Goal: Find specific page/section: Find specific page/section

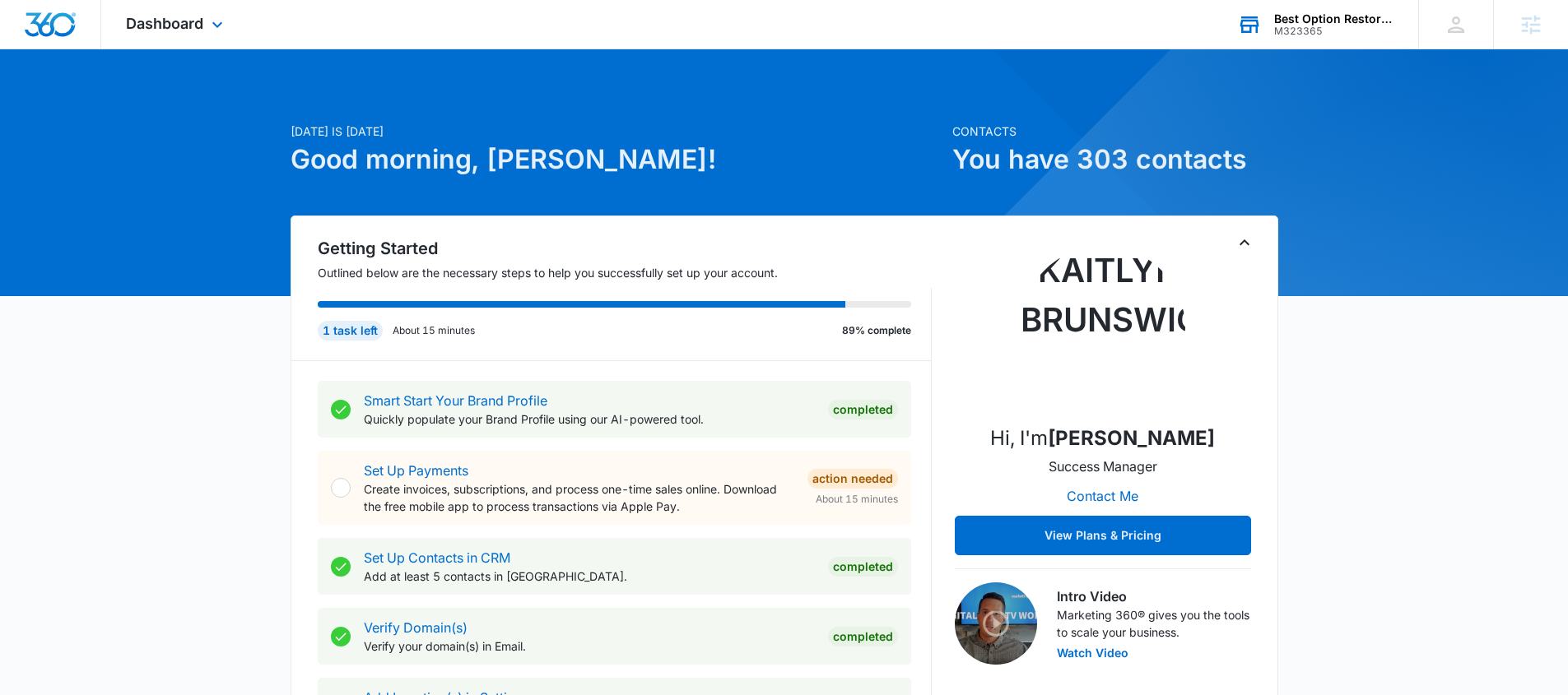
click at [1301, 32] on div "M323365" at bounding box center [1334, 31] width 121 height 11
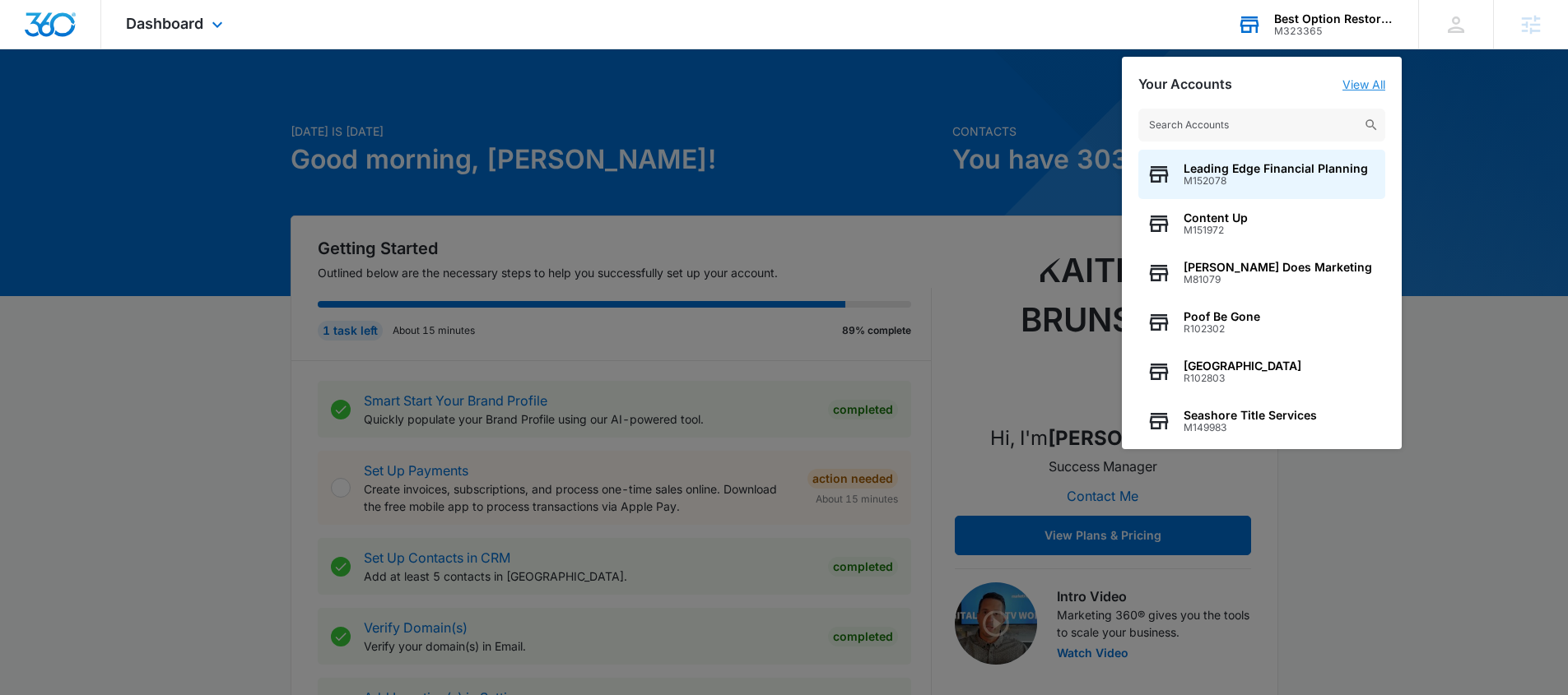
click at [1363, 80] on link "View All" at bounding box center [1364, 84] width 43 height 14
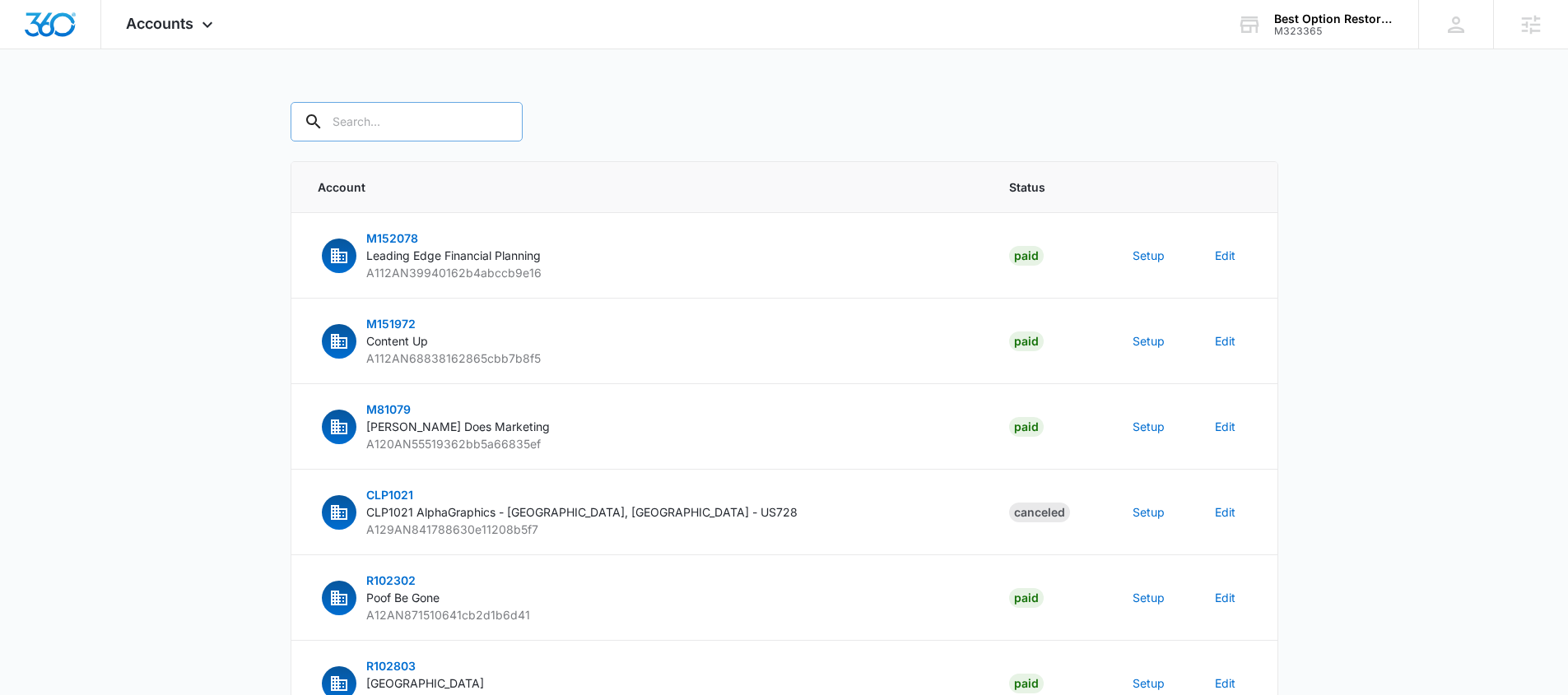
click at [385, 131] on input "text" at bounding box center [406, 121] width 232 height 39
paste input "M10320"
type input "M10320"
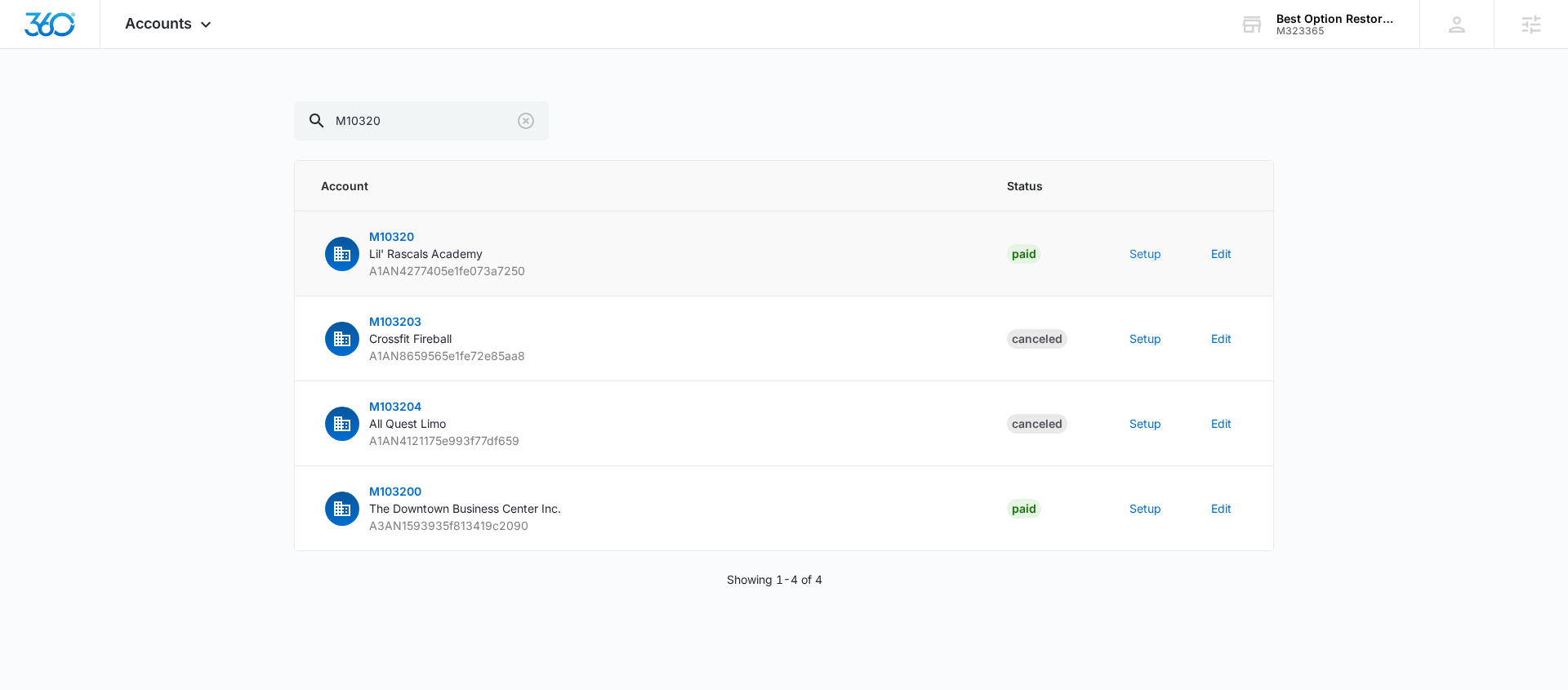
click at [1151, 250] on button "Setup" at bounding box center [1145, 253] width 32 height 17
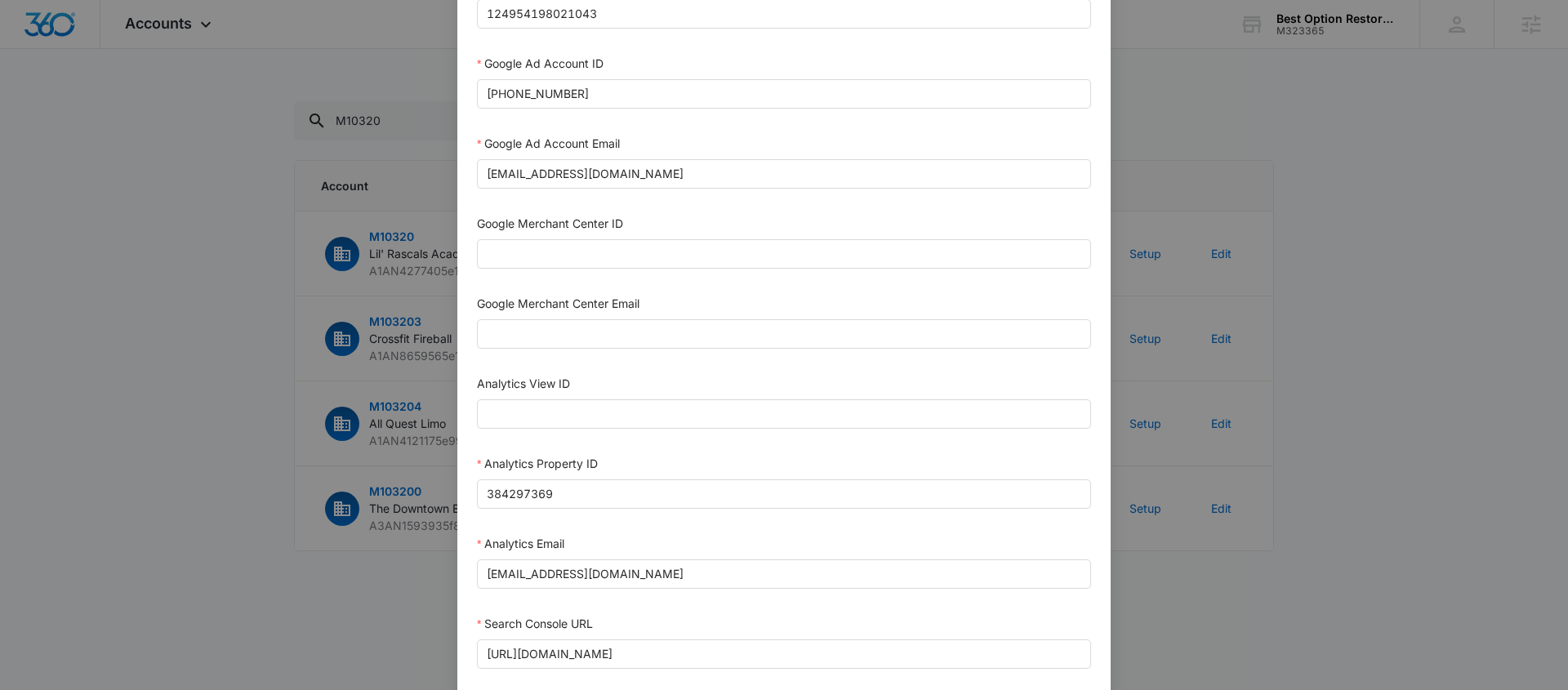
scroll to position [766, 0]
